Goal: Communication & Community: Answer question/provide support

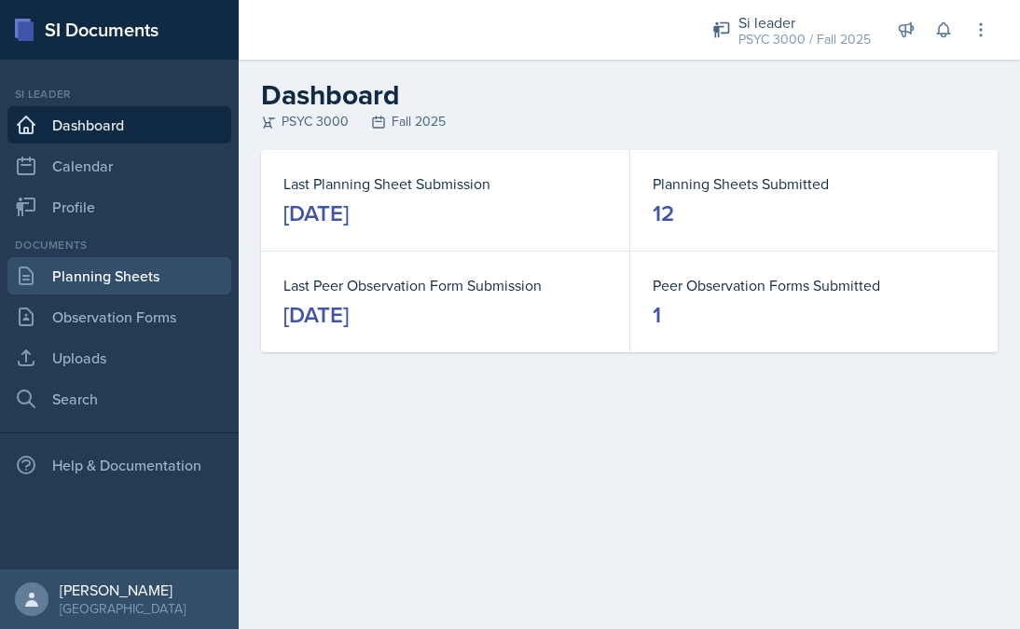
click at [150, 285] on link "Planning Sheets" at bounding box center [119, 275] width 224 height 37
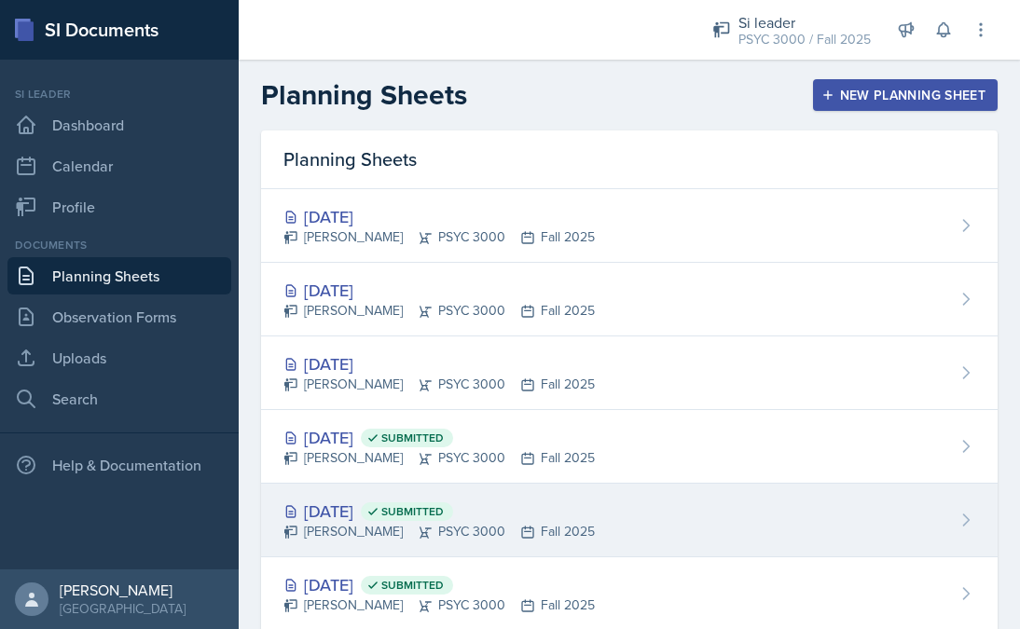
scroll to position [65, 0]
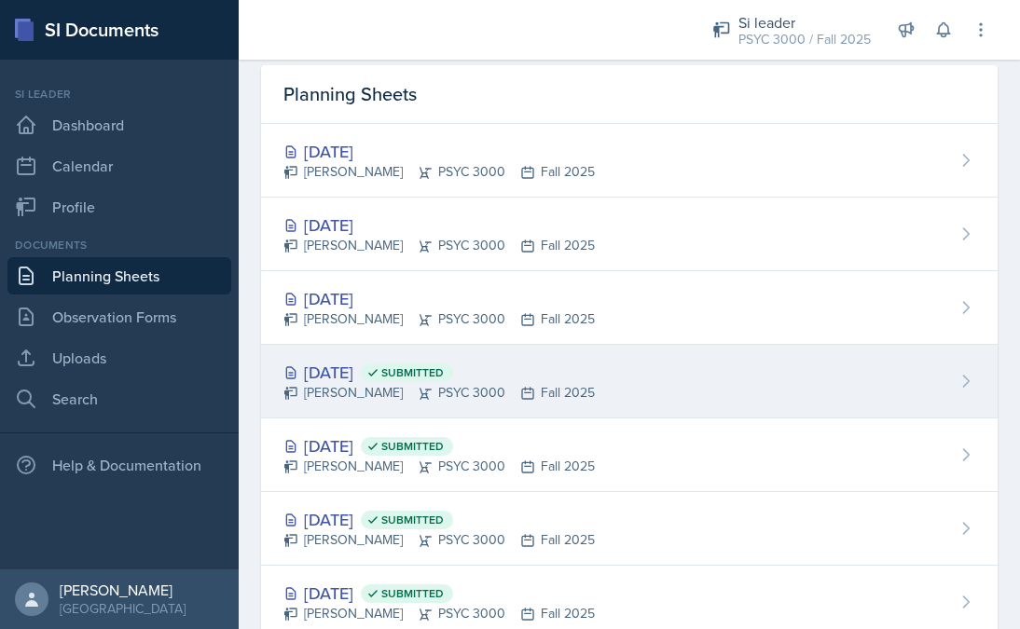
click at [520, 400] on icon at bounding box center [527, 393] width 15 height 15
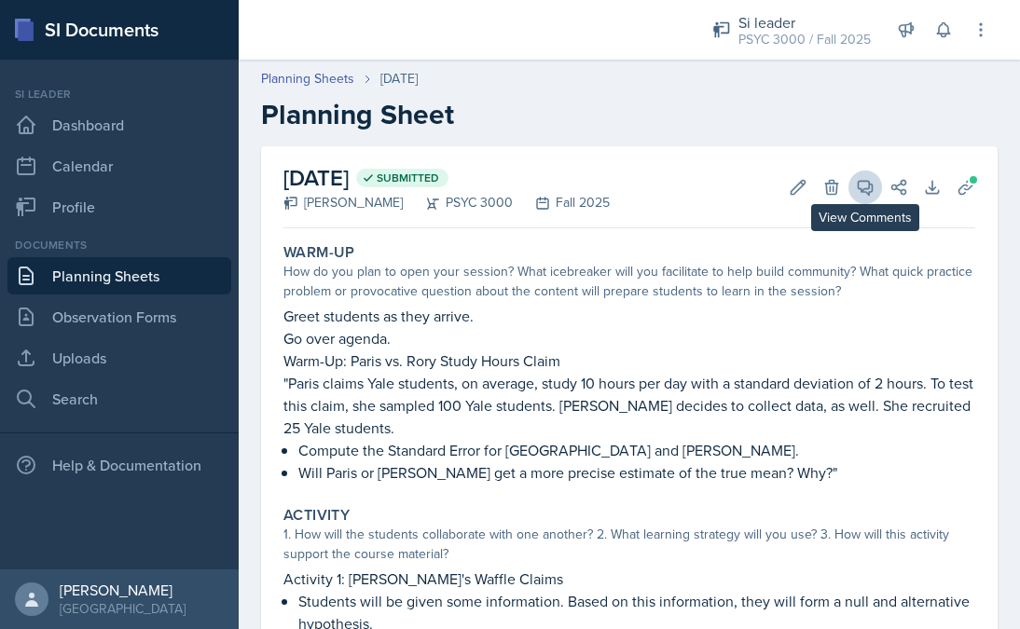
click at [864, 199] on button "View Comments" at bounding box center [866, 188] width 34 height 34
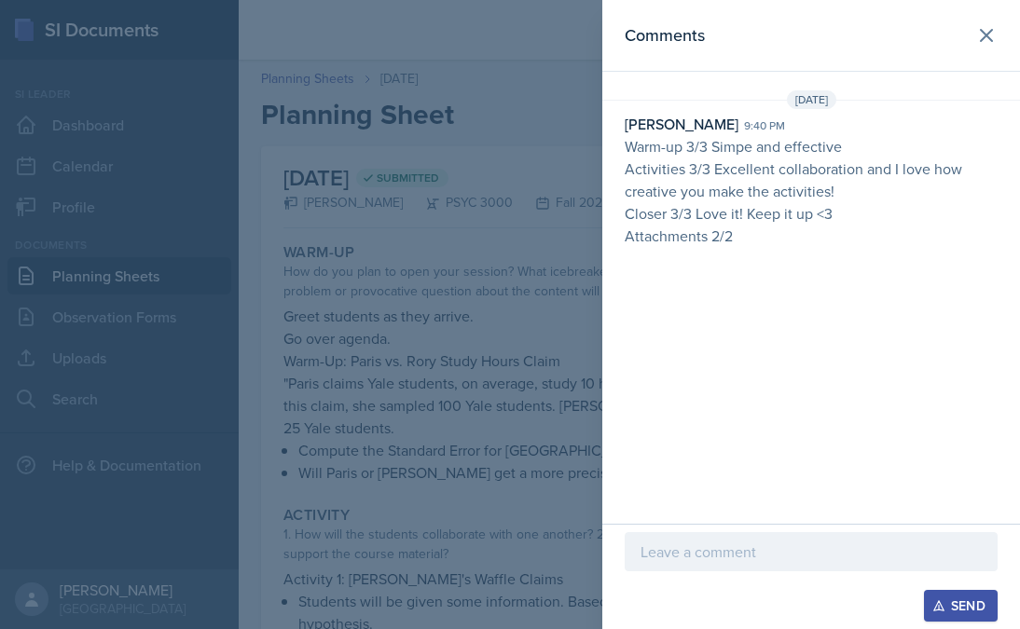
click at [663, 568] on div at bounding box center [811, 551] width 373 height 39
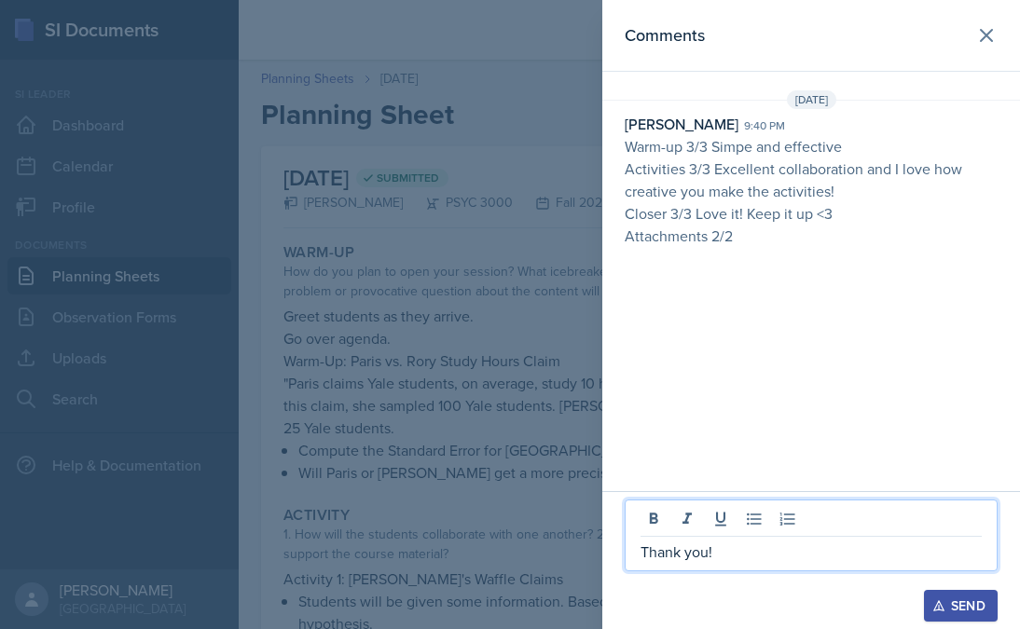
click at [949, 603] on div "Send" at bounding box center [960, 606] width 49 height 15
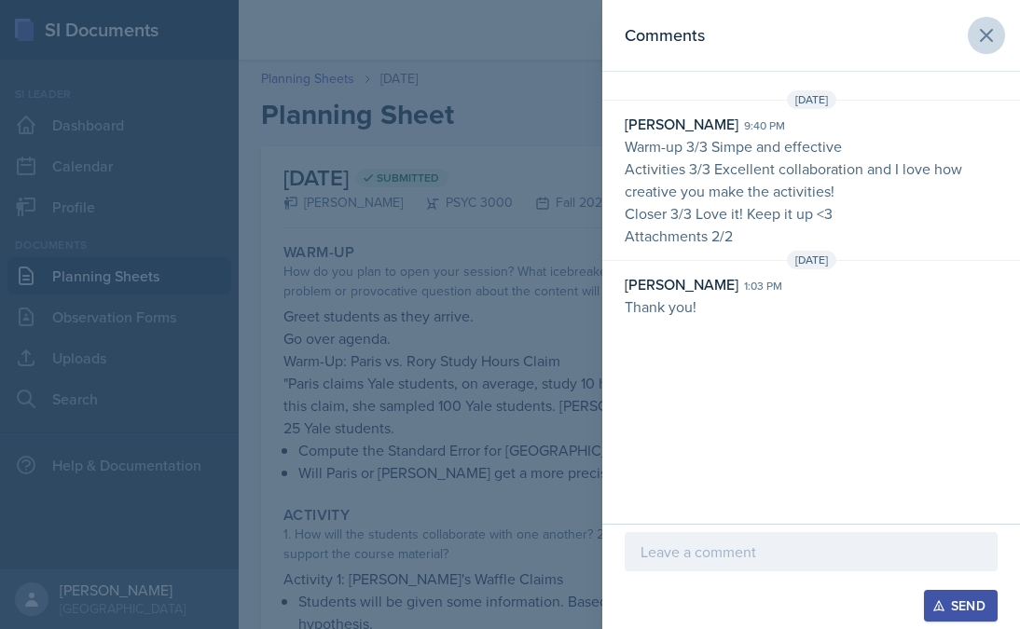
click at [979, 33] on icon at bounding box center [986, 35] width 22 height 22
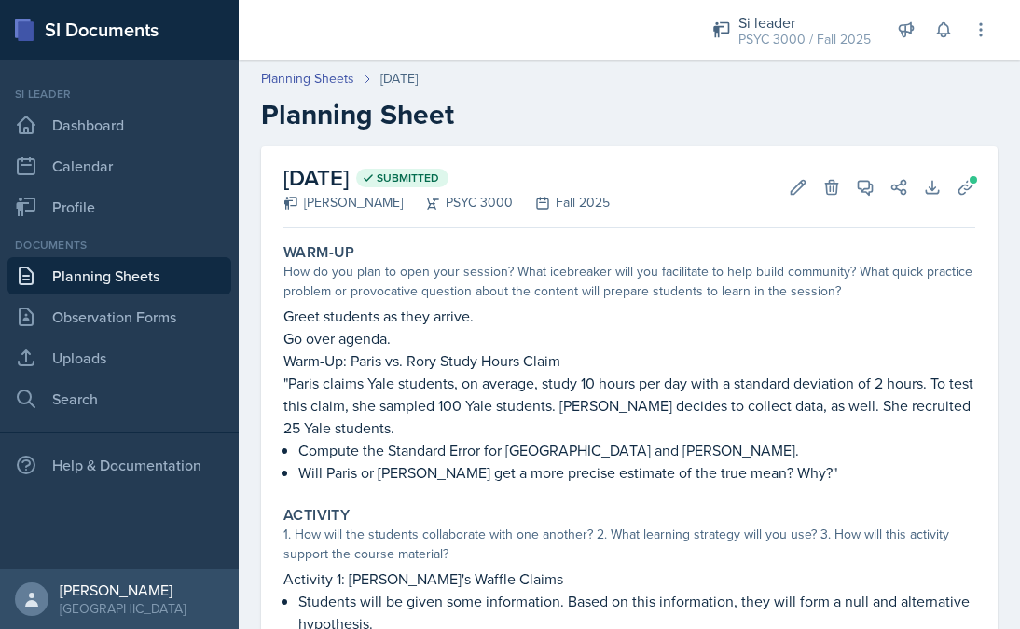
click at [95, 275] on link "Planning Sheets" at bounding box center [119, 275] width 224 height 37
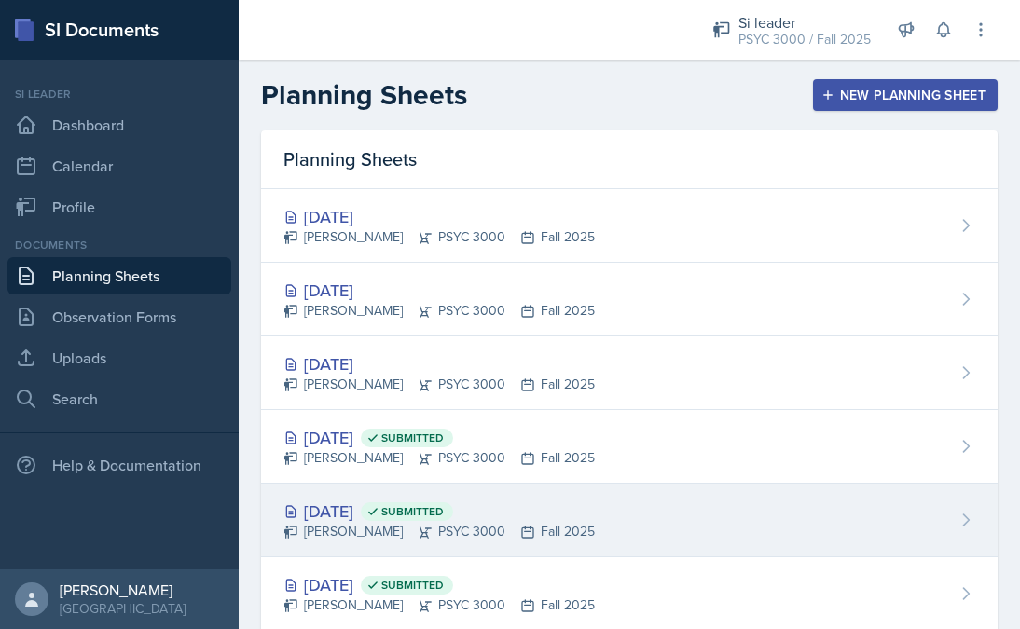
click at [364, 543] on div "[DATE] Submitted [PERSON_NAME] PSYC 3000 Fall 2025" at bounding box center [629, 521] width 737 height 74
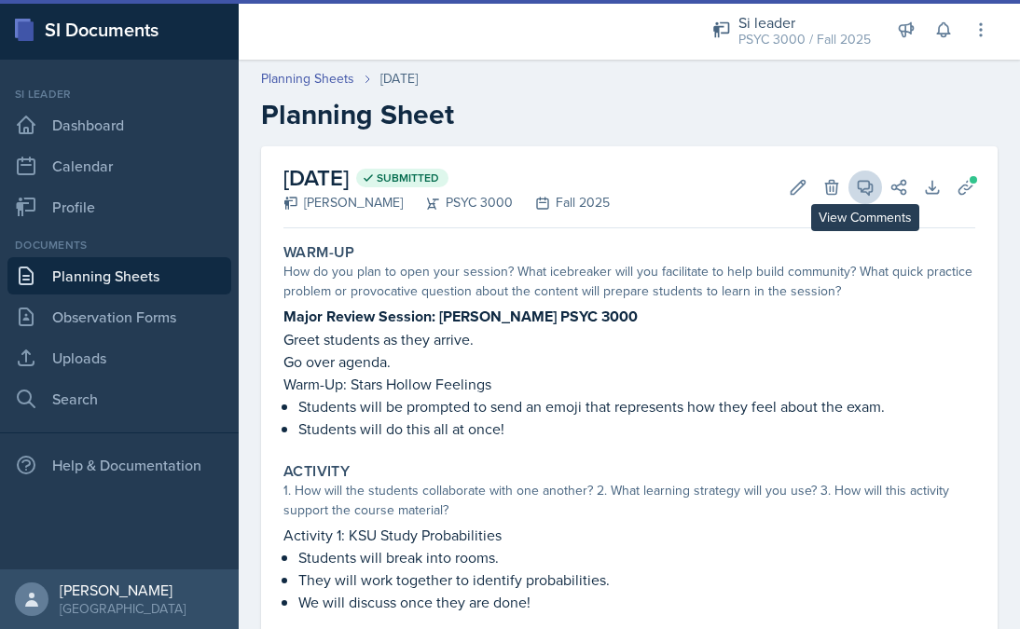
click at [855, 183] on button "View Comments" at bounding box center [866, 188] width 34 height 34
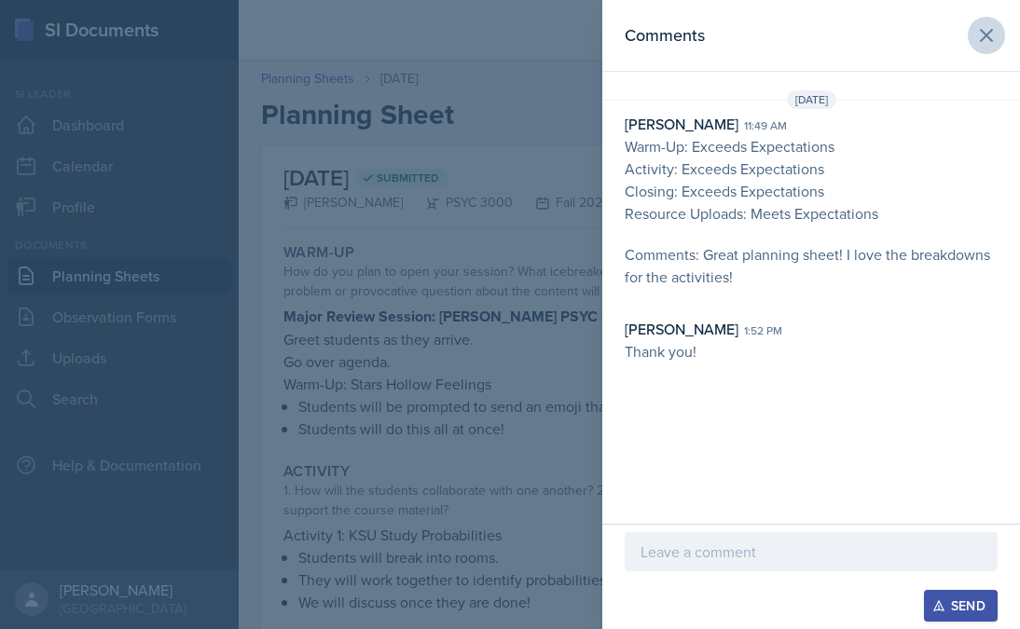
click at [994, 33] on icon at bounding box center [986, 35] width 22 height 22
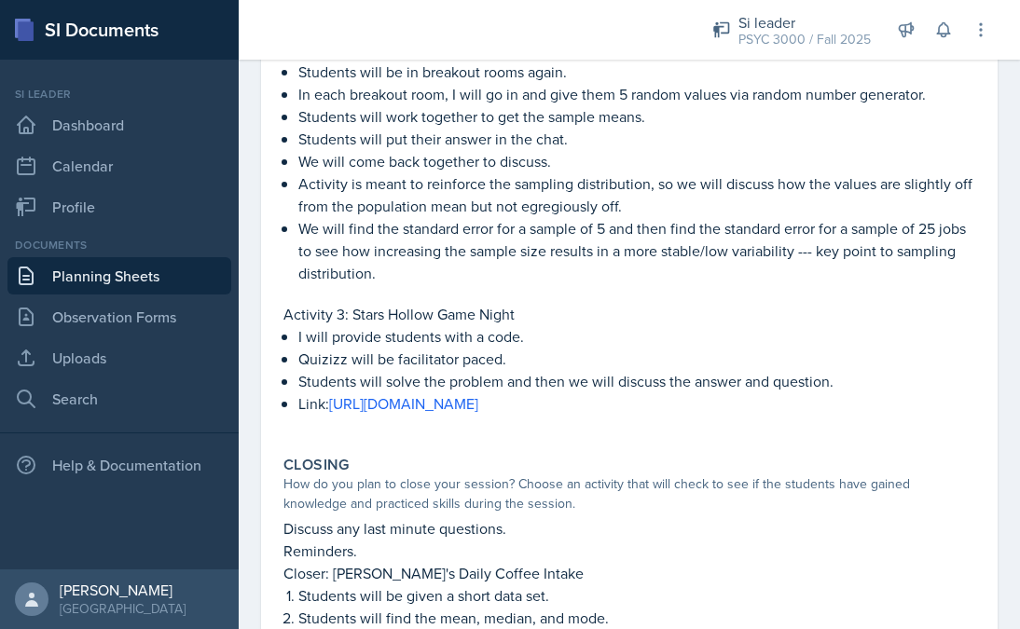
scroll to position [599, 0]
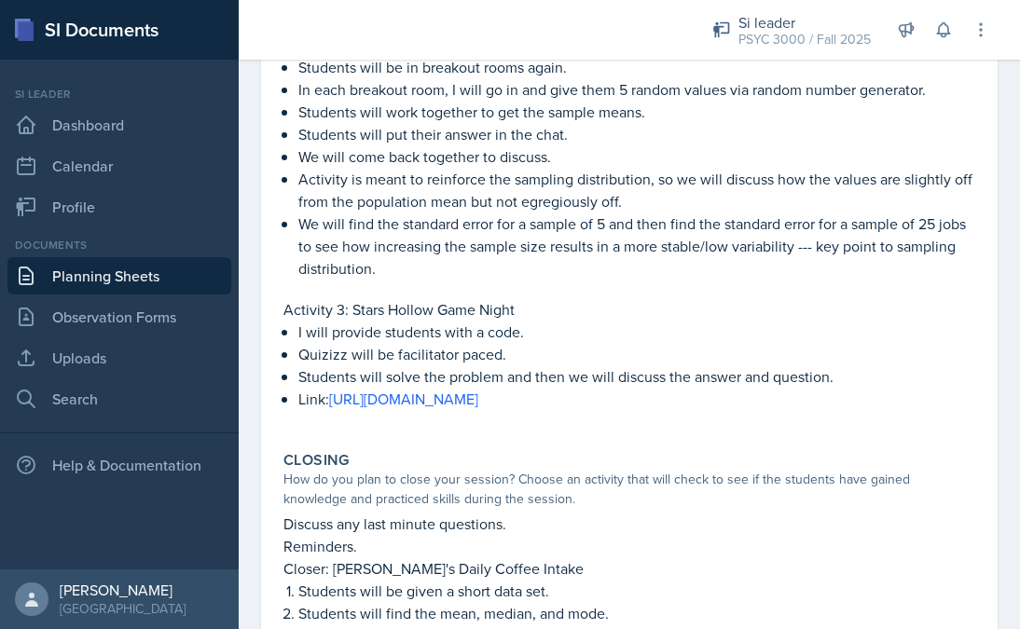
click at [140, 275] on link "Planning Sheets" at bounding box center [119, 275] width 224 height 37
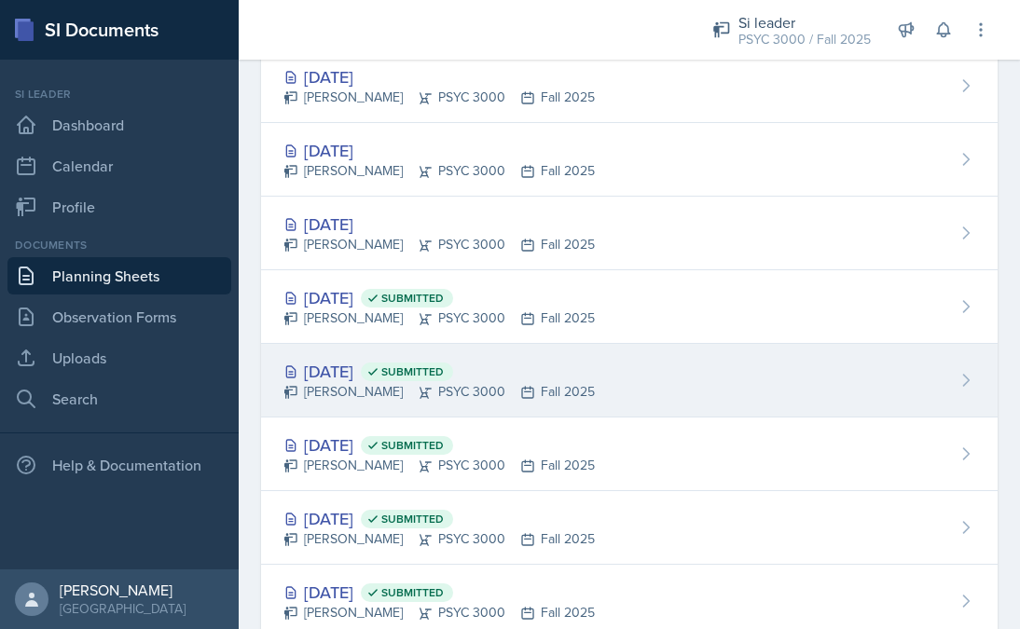
scroll to position [141, 0]
click at [444, 364] on span "Submitted" at bounding box center [412, 371] width 62 height 15
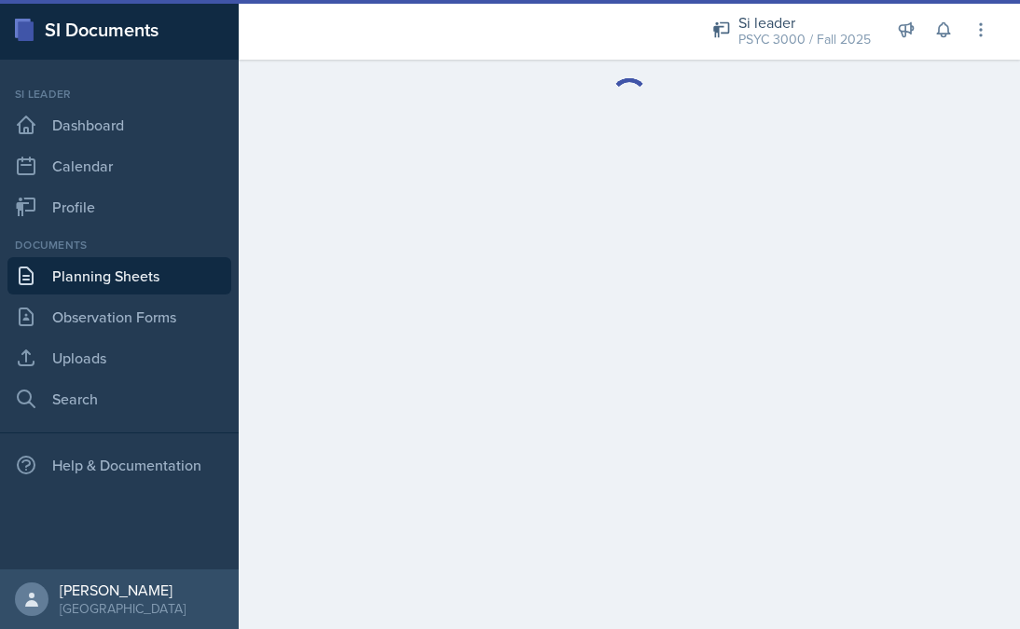
click at [189, 279] on link "Planning Sheets" at bounding box center [119, 275] width 224 height 37
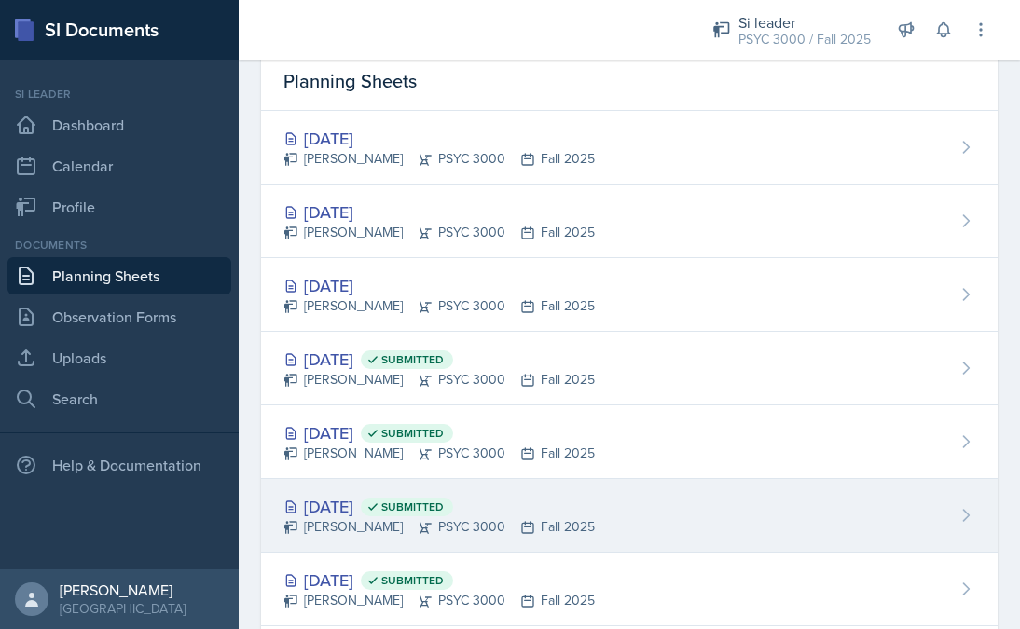
scroll to position [78, 0]
click at [525, 532] on div "[PERSON_NAME] PSYC 3000 Fall 2025" at bounding box center [438, 528] width 311 height 20
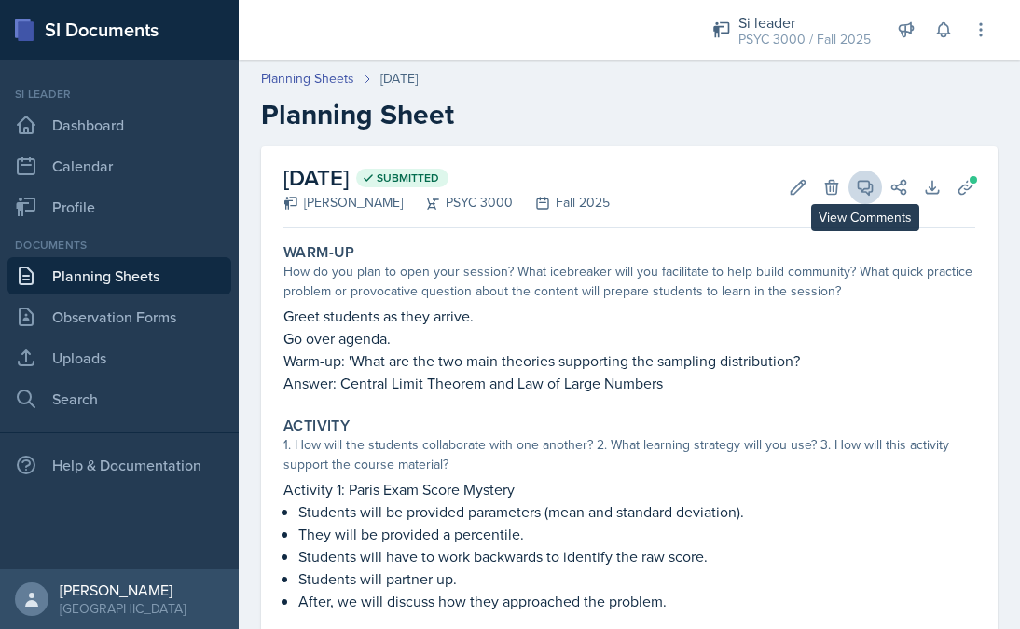
click at [864, 189] on icon at bounding box center [866, 188] width 14 height 14
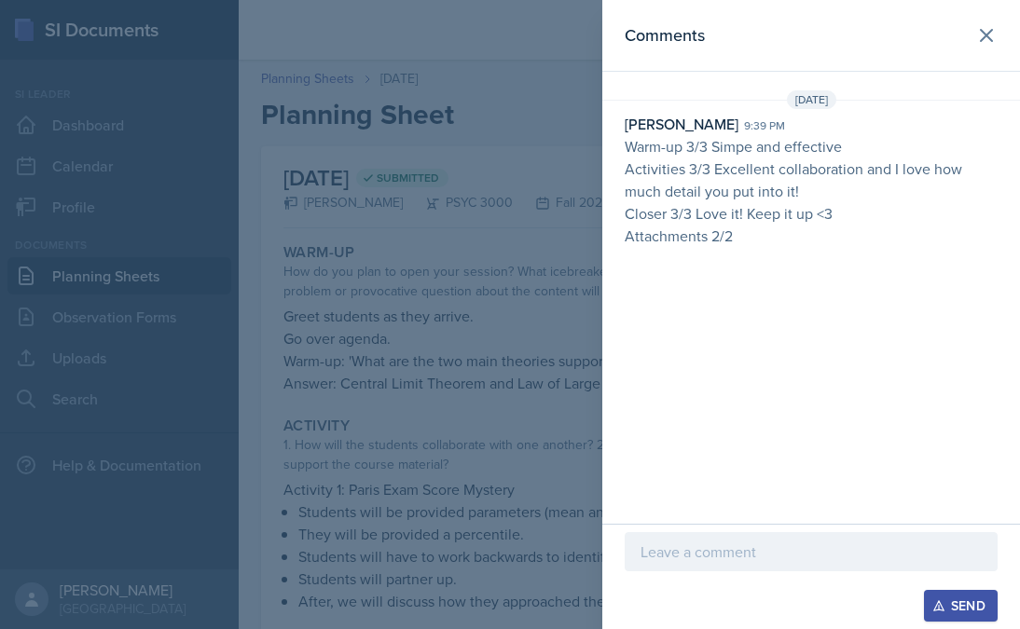
click at [692, 561] on p at bounding box center [811, 552] width 341 height 22
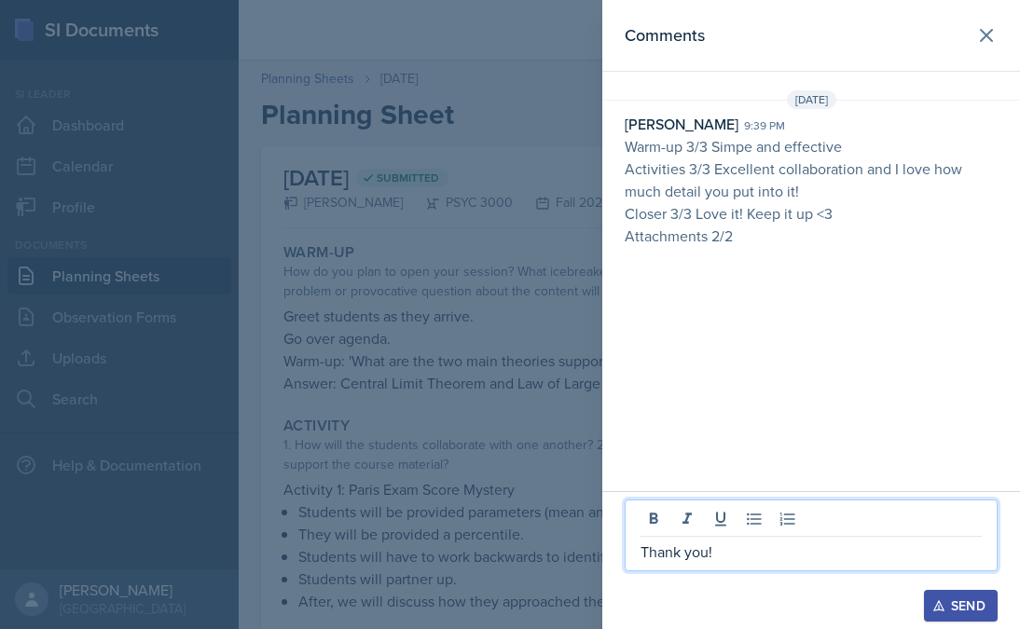
click at [948, 609] on div "Send" at bounding box center [960, 606] width 49 height 15
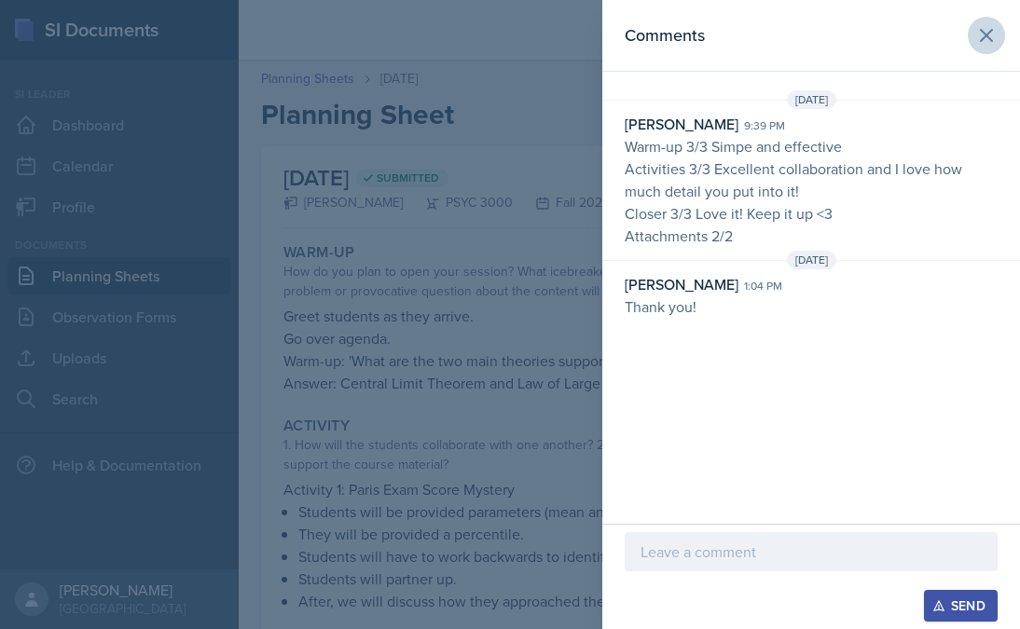
click at [979, 36] on icon at bounding box center [986, 35] width 22 height 22
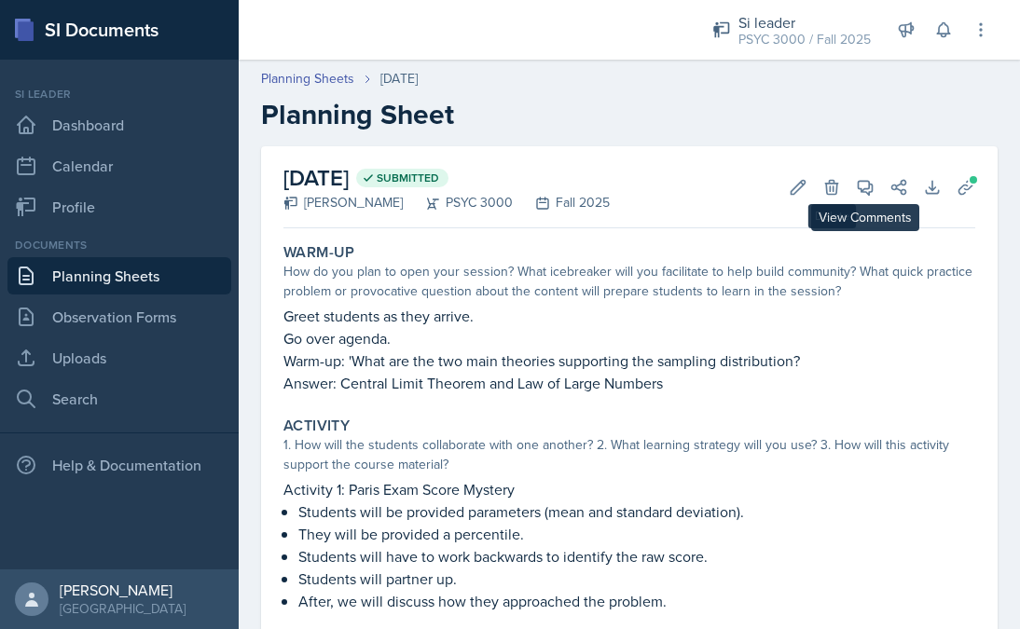
click at [864, 185] on icon at bounding box center [865, 187] width 19 height 19
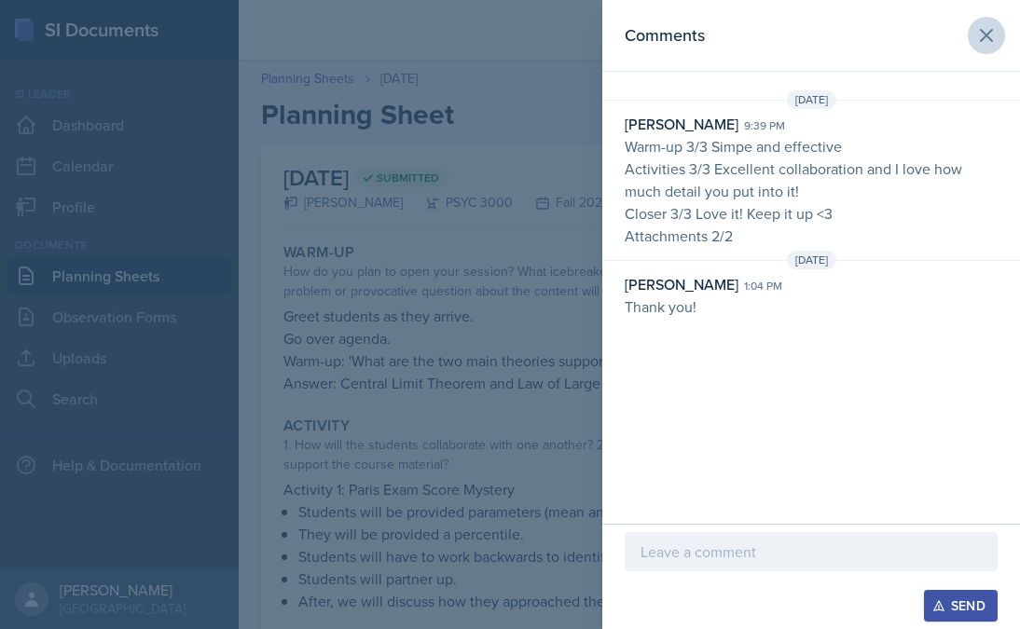
click at [974, 32] on button at bounding box center [986, 35] width 37 height 37
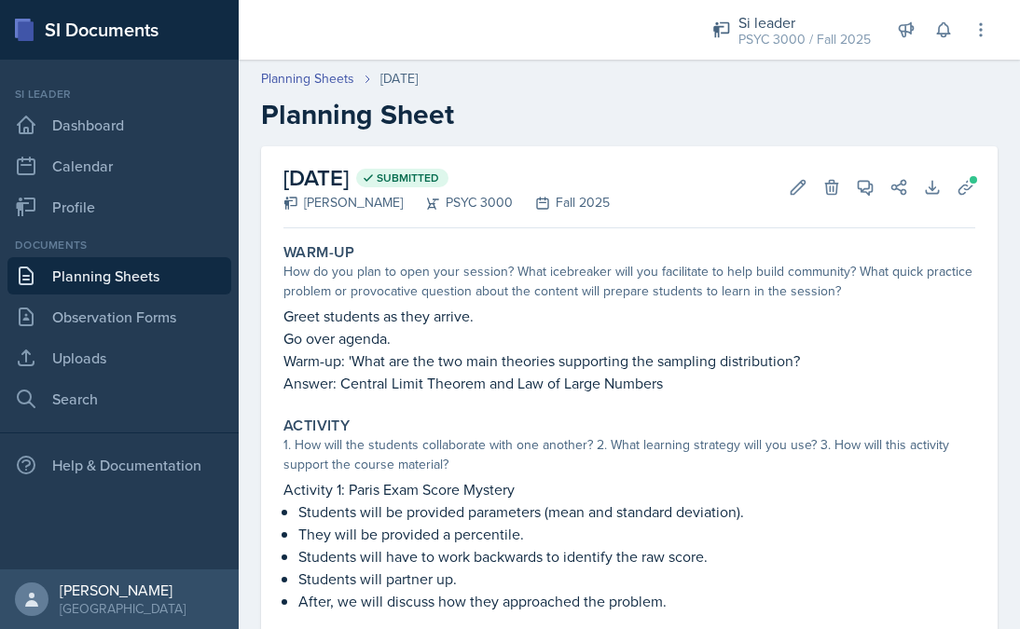
click at [195, 270] on link "Planning Sheets" at bounding box center [119, 275] width 224 height 37
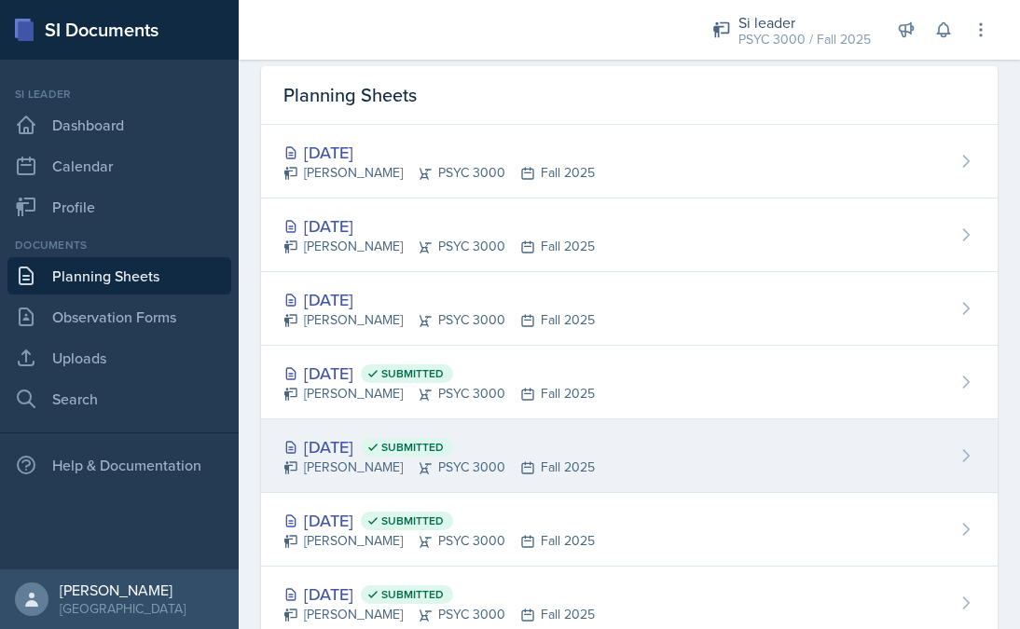
scroll to position [61, 0]
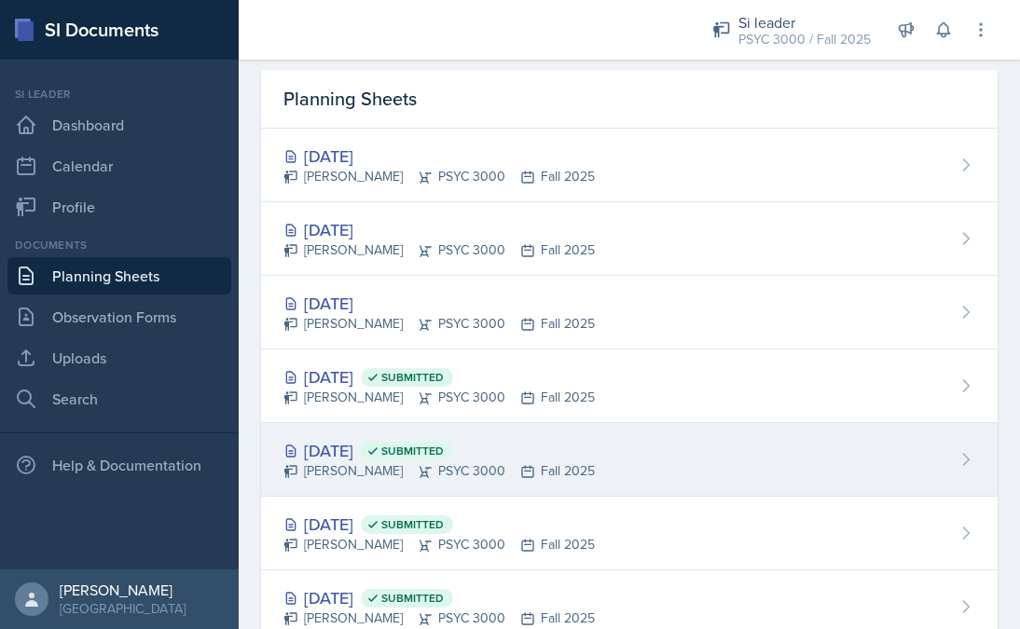
click at [429, 473] on div "[PERSON_NAME] PSYC 3000 Fall 2025" at bounding box center [438, 472] width 311 height 20
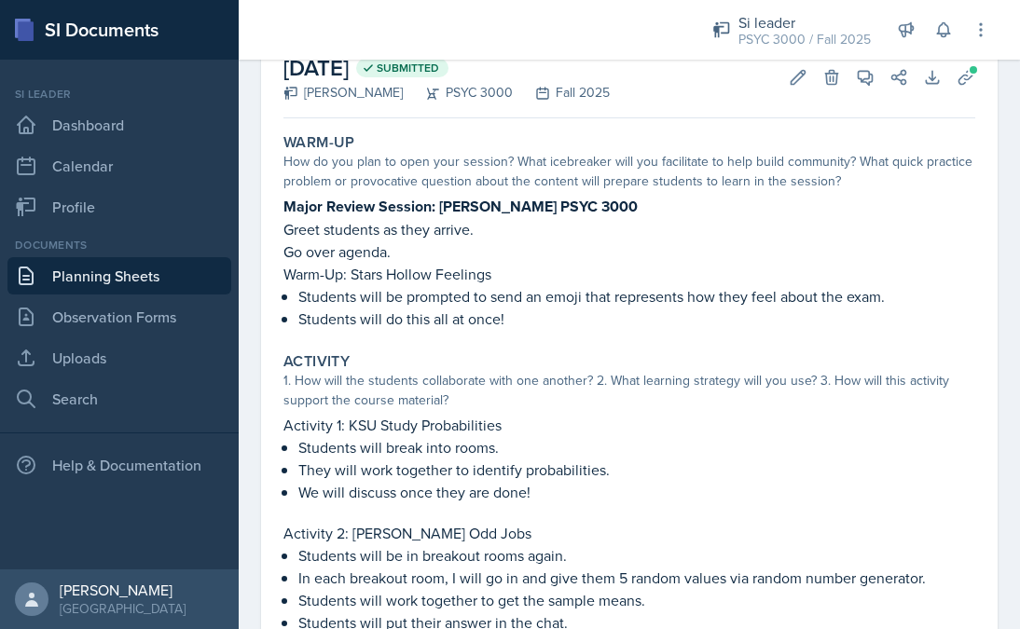
scroll to position [118, 0]
